Goal: Navigation & Orientation: Find specific page/section

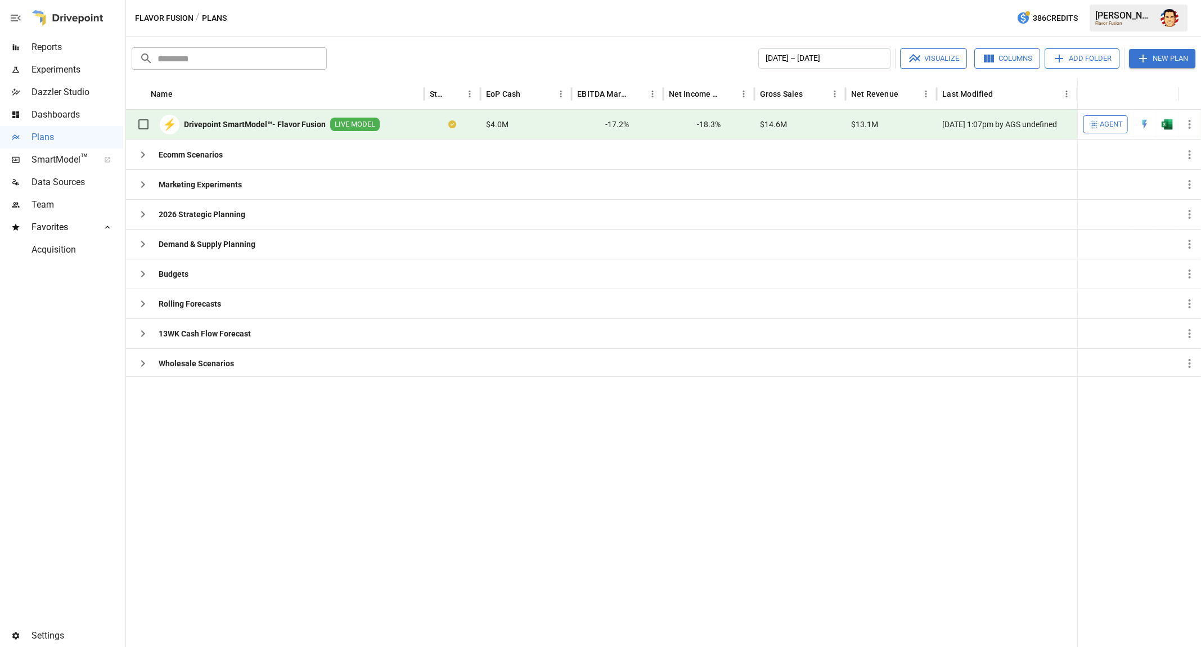
click at [192, 433] on div at bounding box center [602, 511] width 952 height 271
click at [420, 42] on div "​ ​ January 2025 – December 2025 Visualize Columns Add Folder New Plan Name Sta…" at bounding box center [663, 342] width 1075 height 611
click at [486, 46] on div "​ ​ January 2025 – December 2025 Visualize Columns Add Folder New Plan" at bounding box center [663, 57] width 1069 height 25
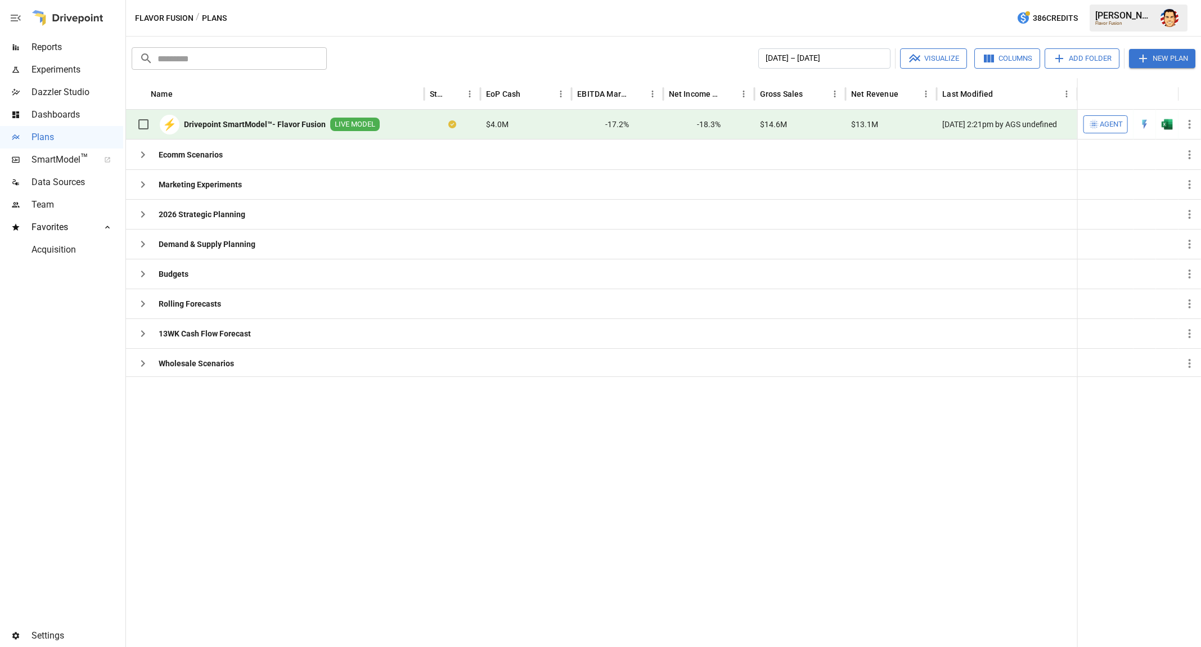
click at [486, 46] on div "​ ​ January 2025 – December 2025 Visualize Columns Add Folder New Plan" at bounding box center [663, 57] width 1069 height 25
click at [429, 56] on div "January 2025 – December 2025 Visualize Columns Add Folder New Plan" at bounding box center [763, 58] width 864 height 20
click at [41, 46] on span "Reports" at bounding box center [78, 48] width 92 height 14
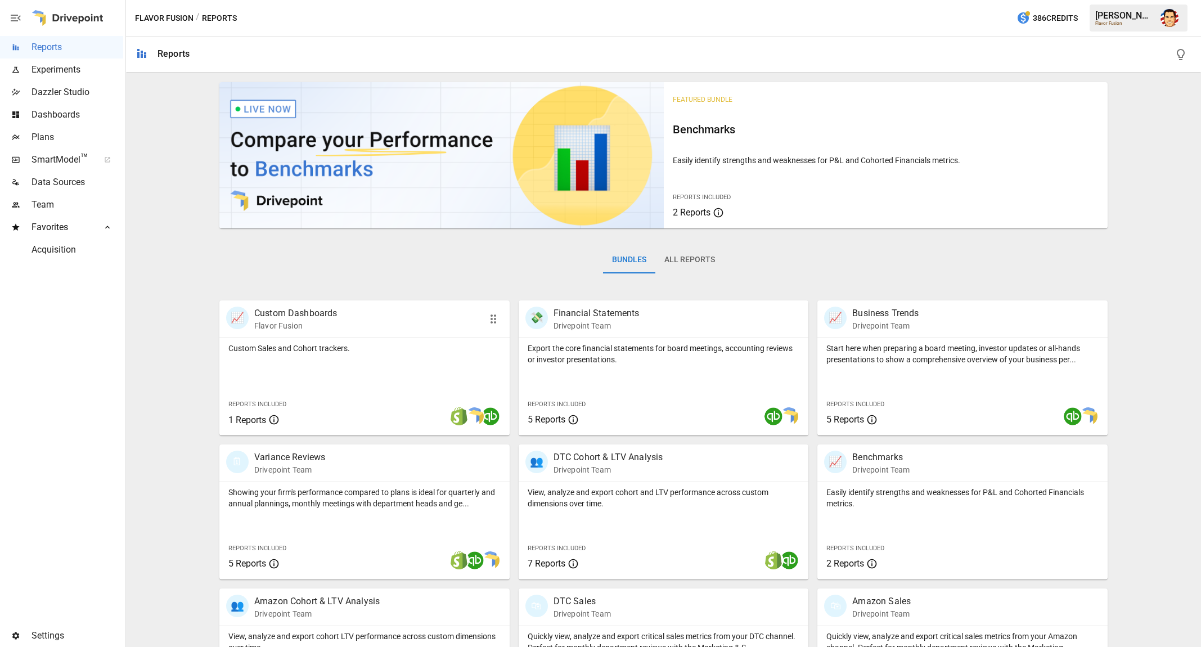
click at [220, 336] on div "📈 Custom Dashboards Flavor Fusion" at bounding box center [364, 318] width 290 height 37
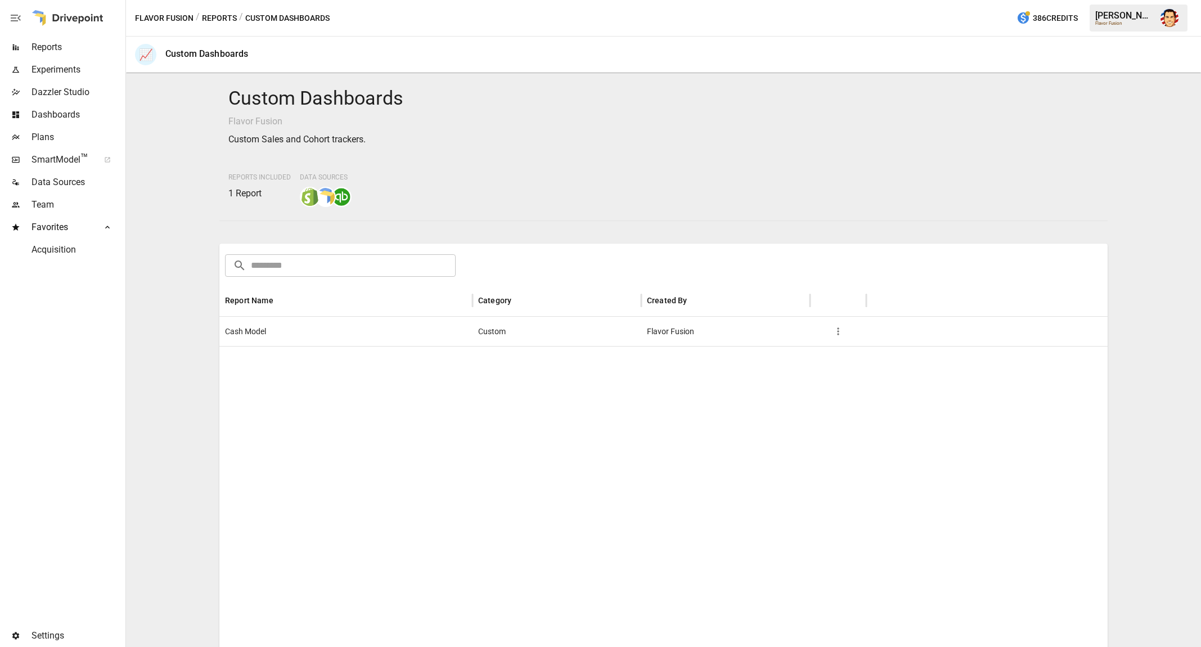
click at [217, 23] on button "Reports" at bounding box center [219, 18] width 35 height 14
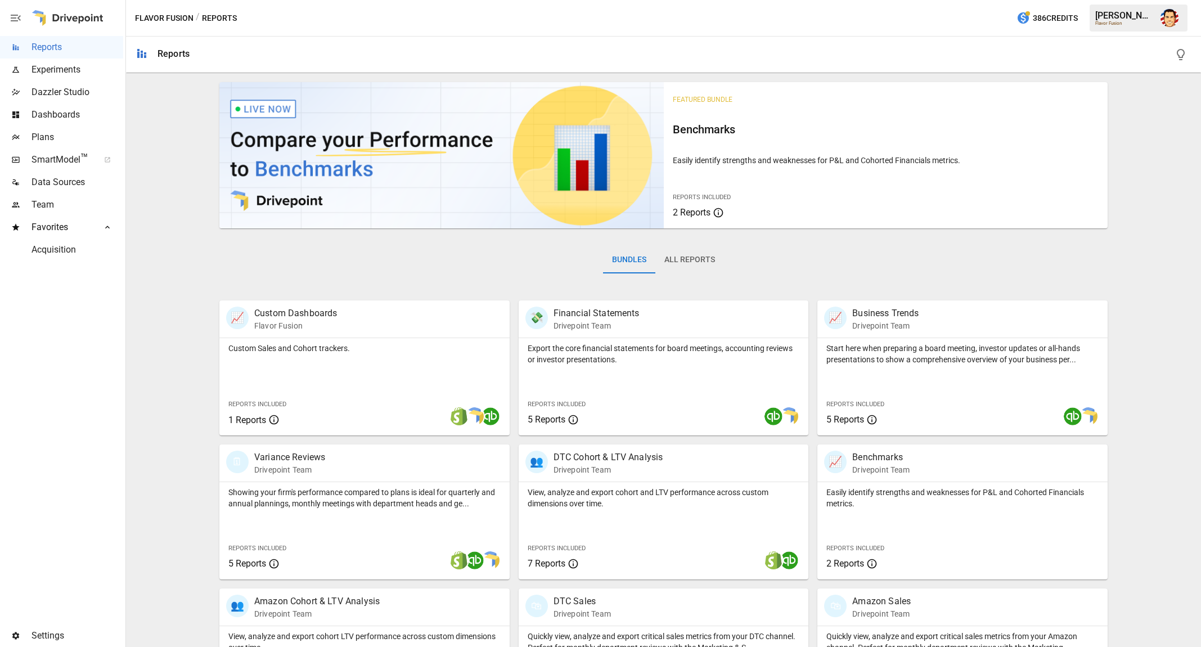
click at [179, 293] on div "Featured Bundle Benchmarks Easily identify strengths and weaknesses for P&L and…" at bounding box center [664, 473] width 1066 height 790
click at [147, 205] on div "Featured Bundle Benchmarks Easily identify strengths and weaknesses for P&L and…" at bounding box center [664, 473] width 1066 height 790
click at [146, 165] on div "Featured Bundle Benchmarks Easily identify strengths and weaknesses for P&L and…" at bounding box center [664, 473] width 1066 height 790
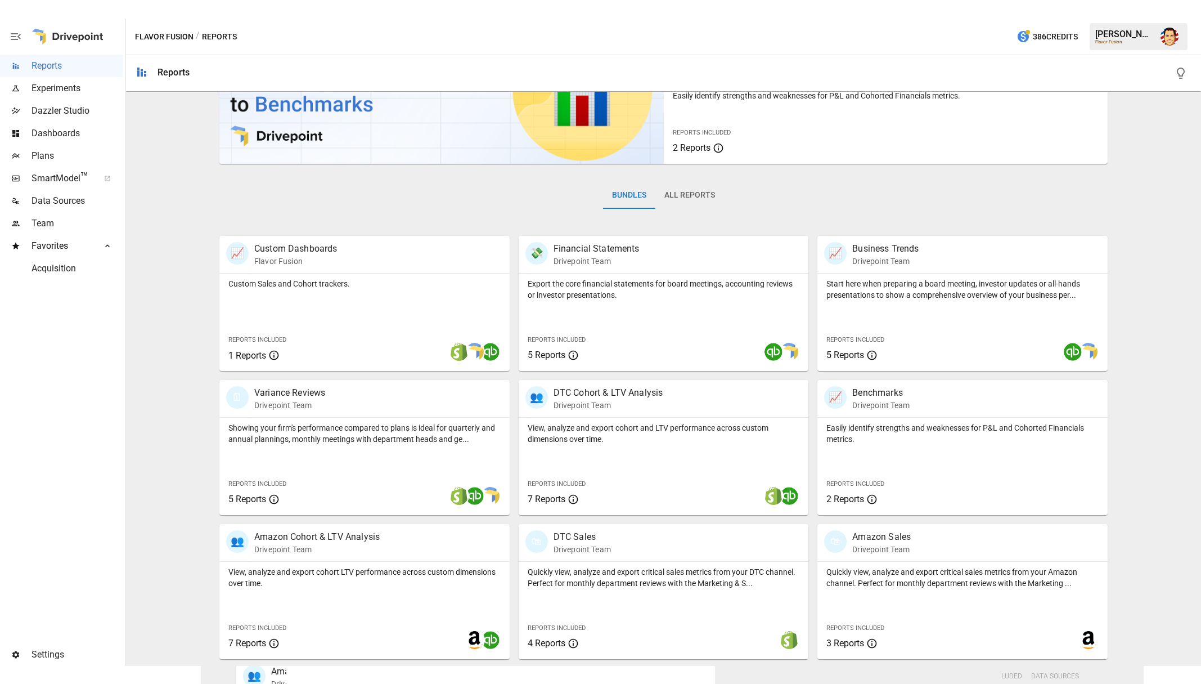
scroll to position [85, 0]
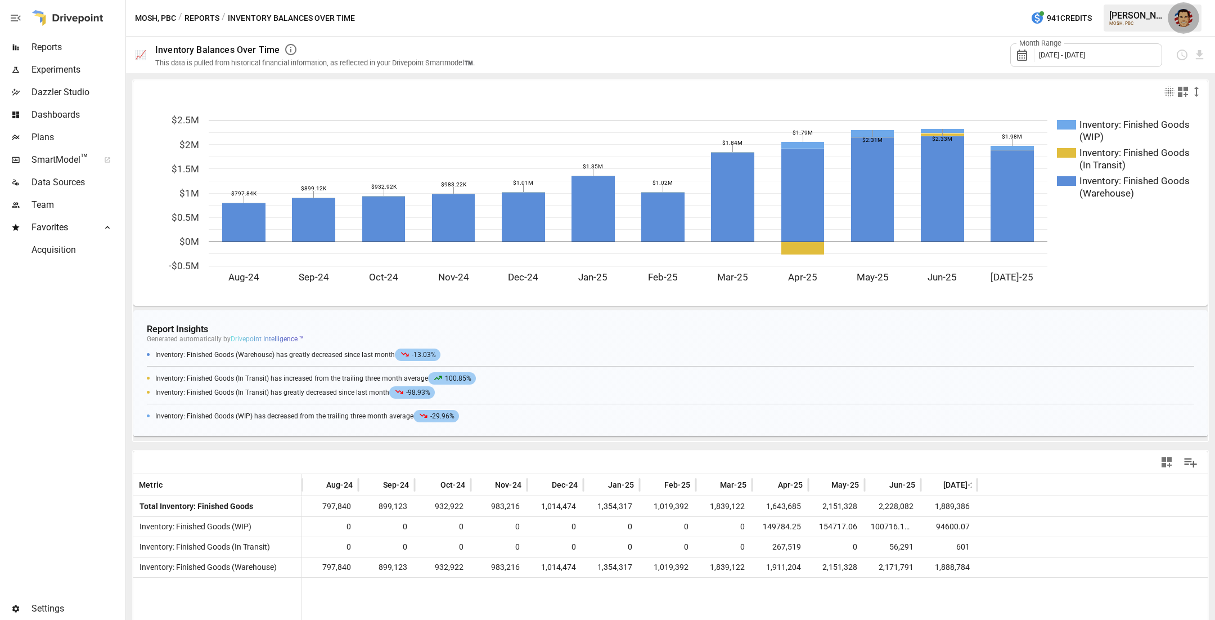
click at [1182, 23] on img "Austin Gardner-Smith" at bounding box center [1184, 18] width 18 height 18
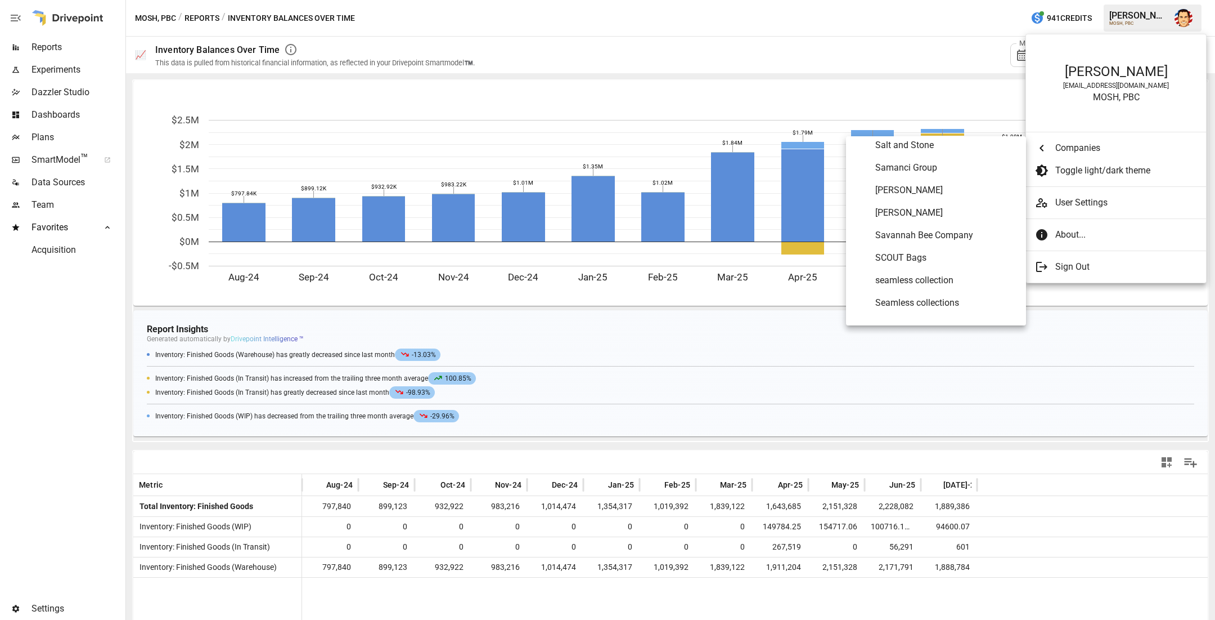
scroll to position [5228, 0]
click at [918, 297] on span "SEEQ Supply" at bounding box center [947, 304] width 142 height 14
